Goal: Transaction & Acquisition: Purchase product/service

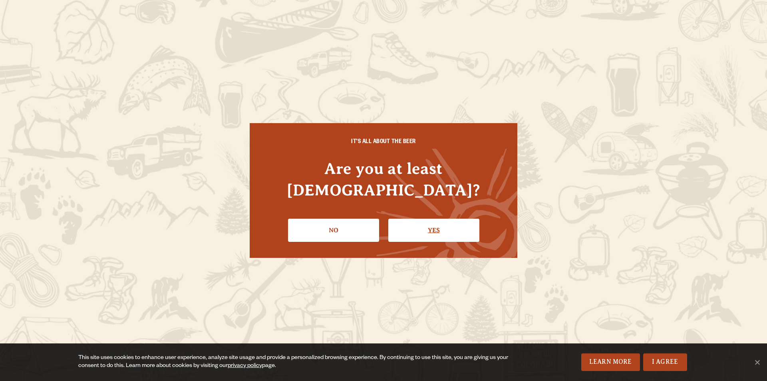
click at [426, 219] on link "Yes" at bounding box center [433, 230] width 91 height 23
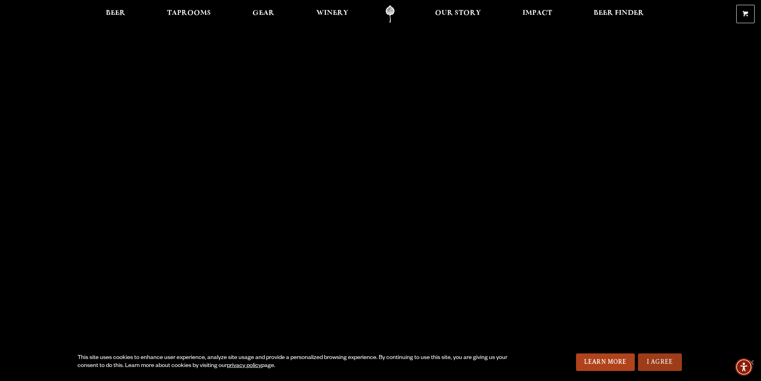
click at [657, 364] on link "I Agree" at bounding box center [660, 362] width 44 height 18
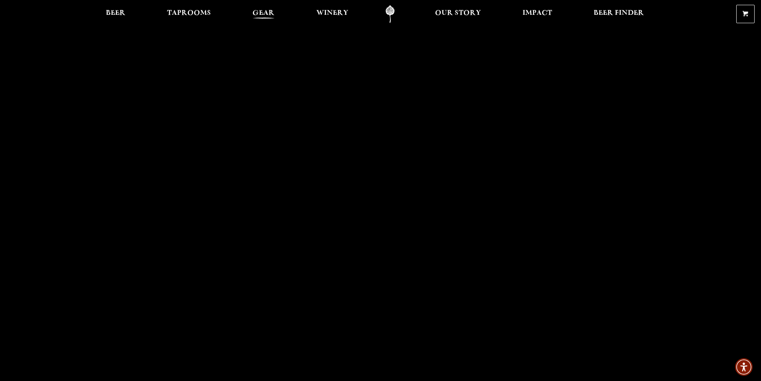
click at [266, 13] on span "Gear" at bounding box center [264, 13] width 22 height 6
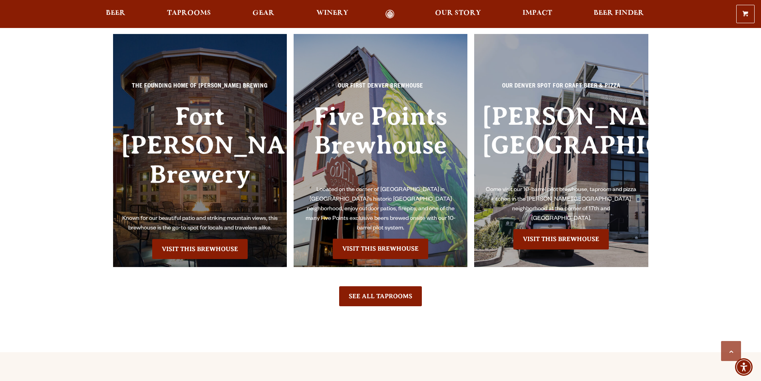
scroll to position [1958, 0]
